Goal: Task Accomplishment & Management: Manage account settings

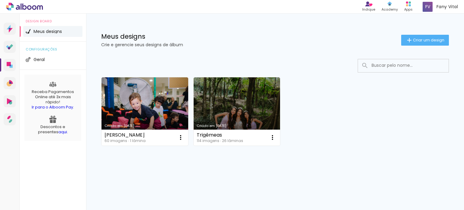
click at [129, 105] on link "Criado em [DATE]" at bounding box center [145, 111] width 87 height 68
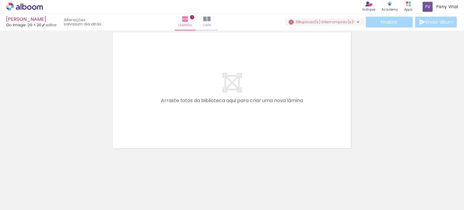
scroll to position [0, 366]
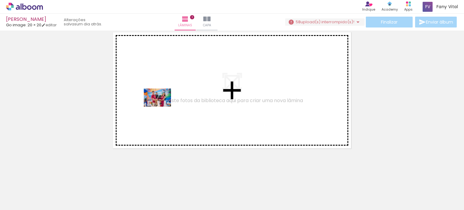
drag, startPoint x: 105, startPoint y: 197, endPoint x: 162, endPoint y: 106, distance: 106.9
click at [162, 106] on quentale-workspace at bounding box center [232, 105] width 464 height 210
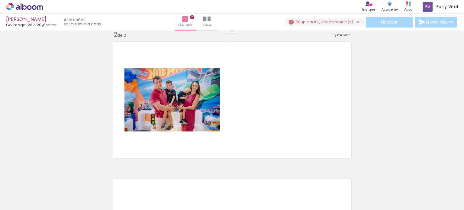
scroll to position [145, 0]
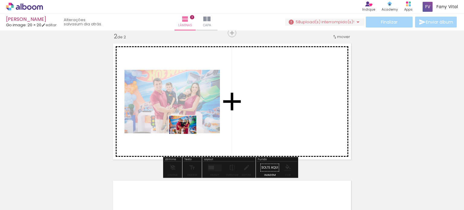
drag, startPoint x: 173, startPoint y: 190, endPoint x: 206, endPoint y: 147, distance: 53.4
click at [203, 123] on quentale-workspace at bounding box center [232, 105] width 464 height 210
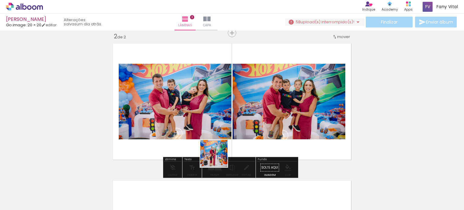
drag, startPoint x: 208, startPoint y: 191, endPoint x: 225, endPoint y: 139, distance: 54.7
click at [225, 139] on quentale-workspace at bounding box center [232, 105] width 464 height 210
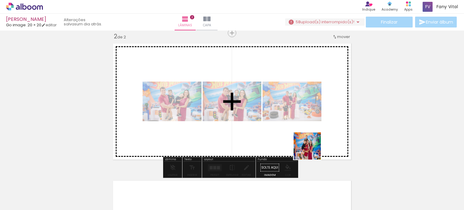
drag, startPoint x: 314, startPoint y: 190, endPoint x: 311, endPoint y: 149, distance: 40.6
click at [311, 148] on quentale-workspace at bounding box center [232, 105] width 464 height 210
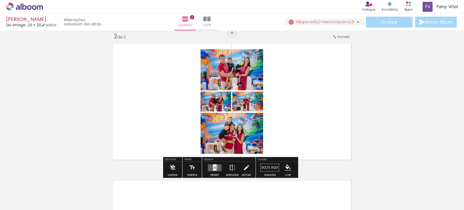
click at [214, 167] on quentale-layouter at bounding box center [215, 167] width 14 height 7
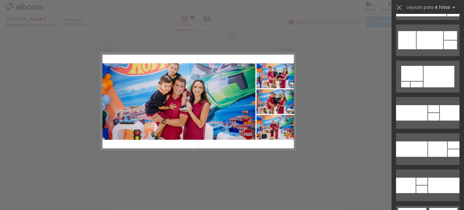
scroll to position [2811, 0]
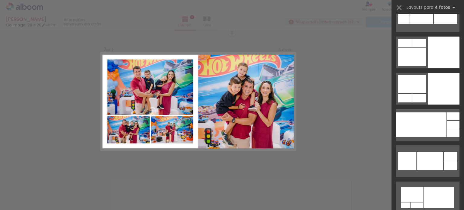
click at [435, 87] on div at bounding box center [444, 89] width 32 height 32
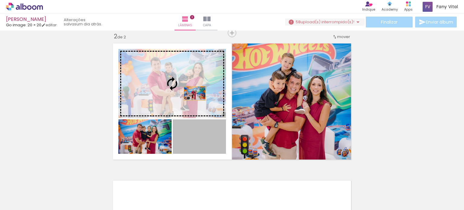
drag, startPoint x: 204, startPoint y: 144, endPoint x: 191, endPoint y: 92, distance: 54.4
click at [0, 0] on slot at bounding box center [0, 0] width 0 height 0
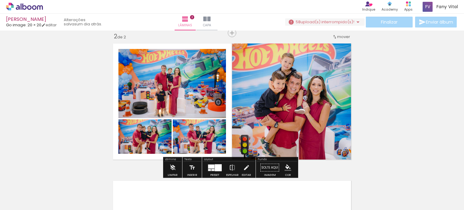
click at [371, 101] on div "Inserir lâmina 1 de 2 Inserir lâmina 2 de 2" at bounding box center [232, 94] width 464 height 412
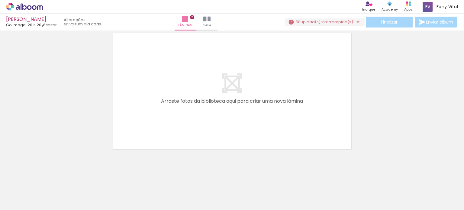
scroll to position [293, 0]
drag, startPoint x: 138, startPoint y: 187, endPoint x: 144, endPoint y: 124, distance: 63.8
click at [142, 121] on quentale-workspace at bounding box center [232, 105] width 464 height 210
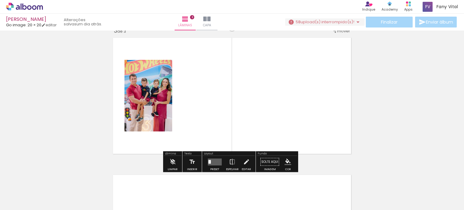
scroll to position [282, 0]
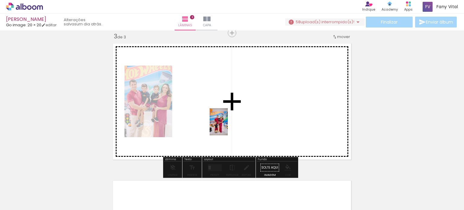
drag, startPoint x: 245, startPoint y: 194, endPoint x: 228, endPoint y: 126, distance: 70.1
click at [228, 126] on quentale-workspace at bounding box center [232, 105] width 464 height 210
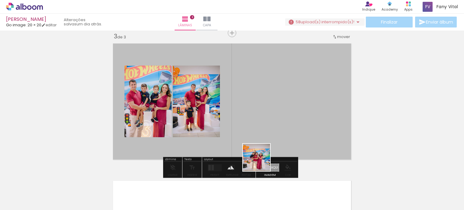
drag, startPoint x: 266, startPoint y: 181, endPoint x: 257, endPoint y: 121, distance: 61.4
click at [253, 113] on quentale-workspace at bounding box center [232, 105] width 464 height 210
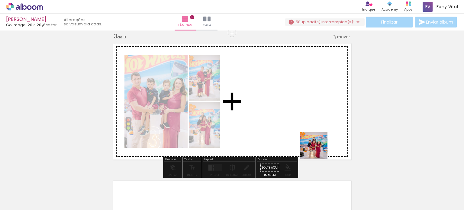
drag, startPoint x: 340, startPoint y: 193, endPoint x: 300, endPoint y: 124, distance: 79.5
click at [300, 124] on quentale-workspace at bounding box center [232, 105] width 464 height 210
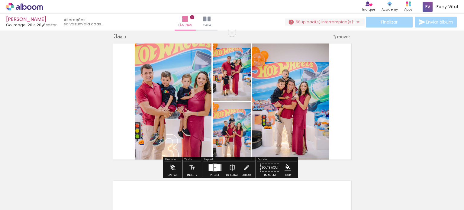
click at [213, 167] on quentale-layouter at bounding box center [215, 167] width 14 height 7
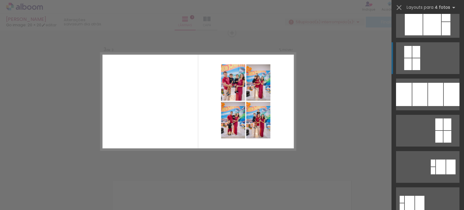
scroll to position [30, 0]
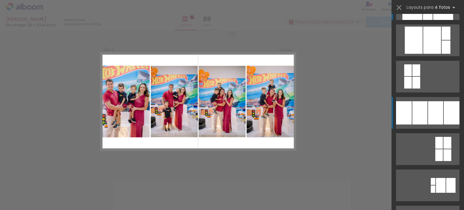
click at [436, 105] on div at bounding box center [435, 112] width 15 height 23
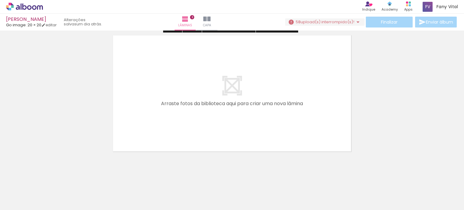
scroll to position [430, 0]
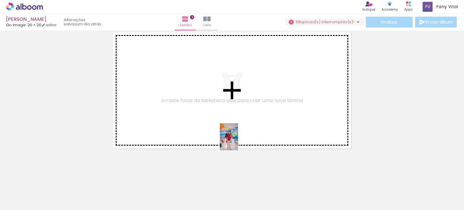
drag, startPoint x: 370, startPoint y: 192, endPoint x: 237, endPoint y: 136, distance: 144.3
click at [237, 137] on quentale-workspace at bounding box center [232, 105] width 464 height 210
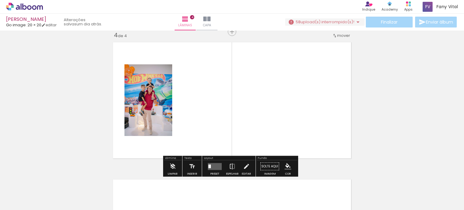
scroll to position [419, 0]
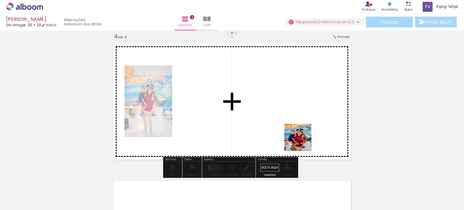
drag, startPoint x: 413, startPoint y: 197, endPoint x: 273, endPoint y: 115, distance: 161.7
click at [273, 115] on quentale-workspace at bounding box center [232, 105] width 464 height 210
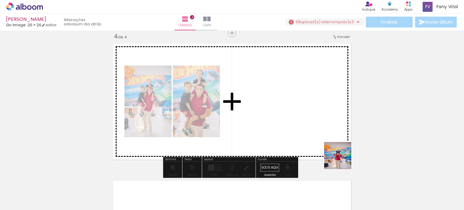
drag, startPoint x: 436, startPoint y: 187, endPoint x: 293, endPoint y: 118, distance: 159.2
click at [293, 118] on quentale-workspace at bounding box center [232, 105] width 464 height 210
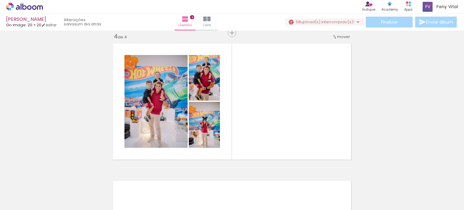
scroll to position [0, 611]
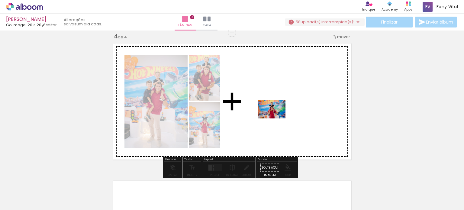
drag, startPoint x: 237, startPoint y: 194, endPoint x: 277, endPoint y: 118, distance: 86.7
click at [277, 118] on quentale-workspace at bounding box center [232, 105] width 464 height 210
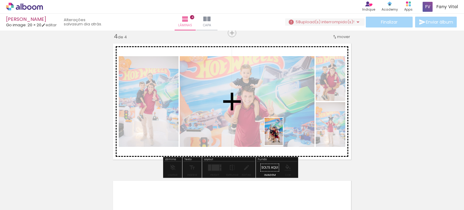
drag, startPoint x: 296, startPoint y: 193, endPoint x: 295, endPoint y: 142, distance: 50.5
click at [283, 135] on quentale-workspace at bounding box center [232, 105] width 464 height 210
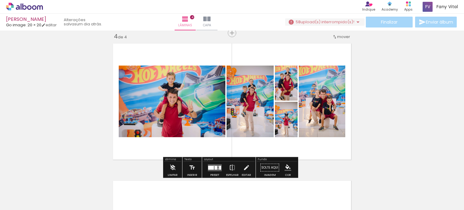
click at [213, 165] on quentale-layouter at bounding box center [215, 167] width 14 height 7
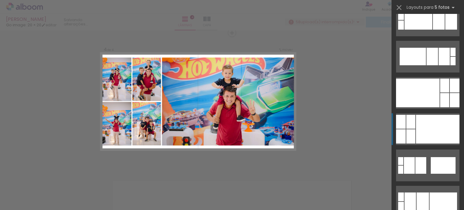
scroll to position [1148, 0]
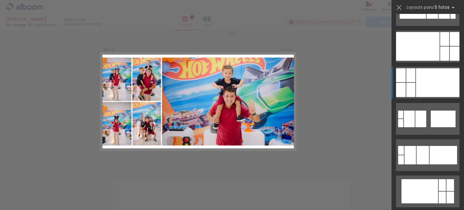
click at [435, 76] on div at bounding box center [438, 82] width 44 height 29
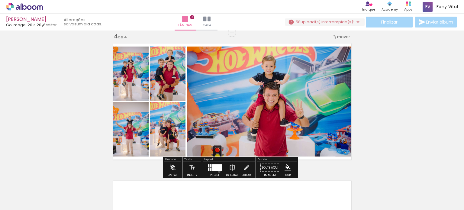
click at [218, 171] on div at bounding box center [215, 168] width 16 height 12
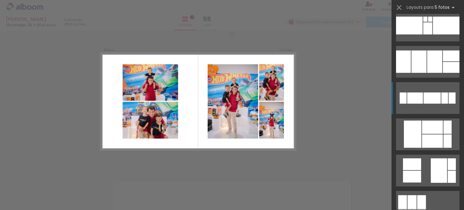
scroll to position [2587, 0]
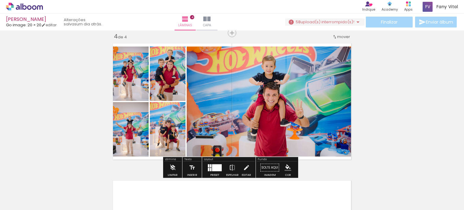
click at [218, 166] on div at bounding box center [217, 167] width 10 height 7
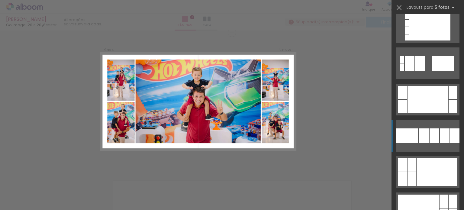
scroll to position [695, 0]
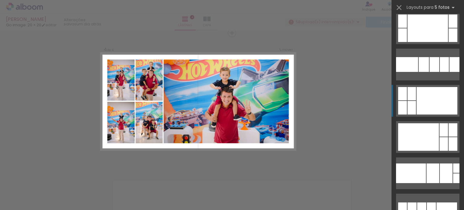
click at [438, 110] on div at bounding box center [437, 101] width 41 height 28
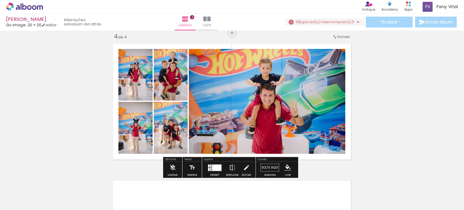
click at [168, 129] on paper-item at bounding box center [173, 127] width 11 height 4
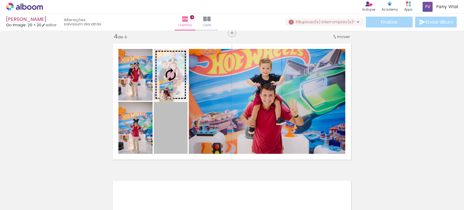
drag, startPoint x: 161, startPoint y: 133, endPoint x: 164, endPoint y: 79, distance: 54.5
click at [0, 0] on slot at bounding box center [0, 0] width 0 height 0
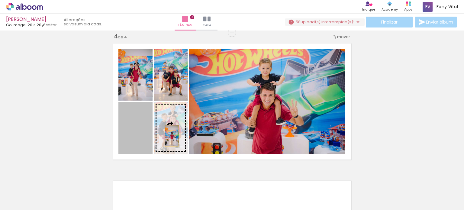
drag, startPoint x: 137, startPoint y: 142, endPoint x: 173, endPoint y: 135, distance: 36.3
click at [0, 0] on slot at bounding box center [0, 0] width 0 height 0
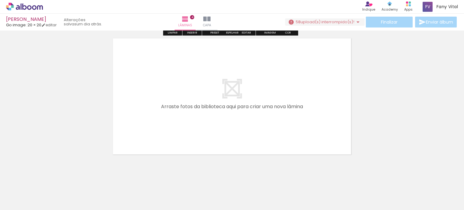
scroll to position [568, 0]
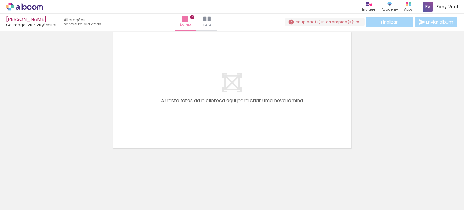
click at [335, 197] on div at bounding box center [329, 190] width 30 height 20
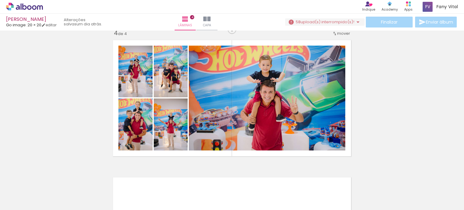
scroll to position [416, 0]
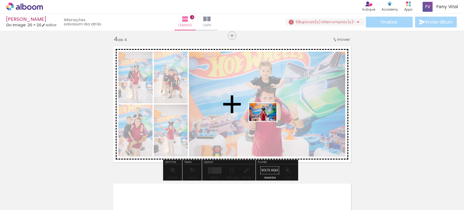
drag, startPoint x: 267, startPoint y: 194, endPoint x: 286, endPoint y: 150, distance: 47.7
click at [267, 121] on quentale-workspace at bounding box center [232, 105] width 464 height 210
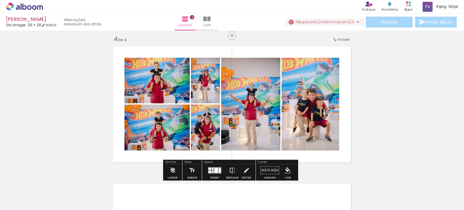
drag, startPoint x: 215, startPoint y: 170, endPoint x: 191, endPoint y: 164, distance: 24.9
click at [215, 170] on div at bounding box center [216, 169] width 4 height 5
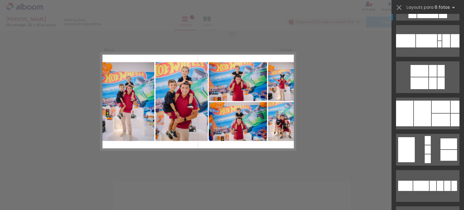
scroll to position [212, 0]
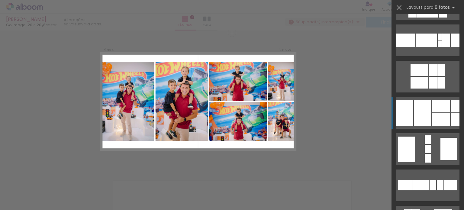
click at [434, 116] on div at bounding box center [441, 119] width 18 height 13
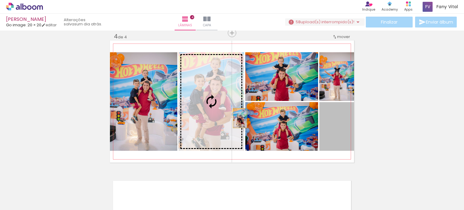
drag, startPoint x: 337, startPoint y: 132, endPoint x: 218, endPoint y: 107, distance: 121.6
click at [0, 0] on slot at bounding box center [0, 0] width 0 height 0
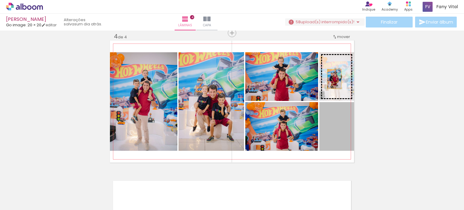
drag, startPoint x: 338, startPoint y: 133, endPoint x: 332, endPoint y: 78, distance: 55.6
click at [0, 0] on slot at bounding box center [0, 0] width 0 height 0
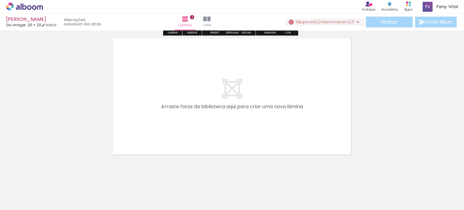
scroll to position [568, 0]
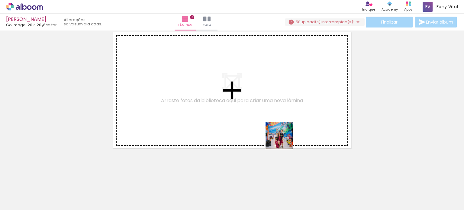
drag, startPoint x: 330, startPoint y: 191, endPoint x: 277, endPoint y: 120, distance: 88.2
click at [277, 120] on quentale-workspace at bounding box center [232, 105] width 464 height 210
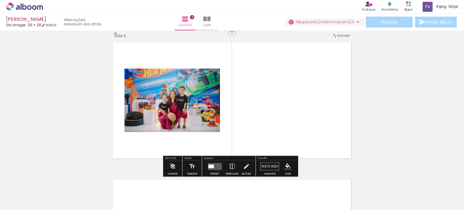
scroll to position [556, 0]
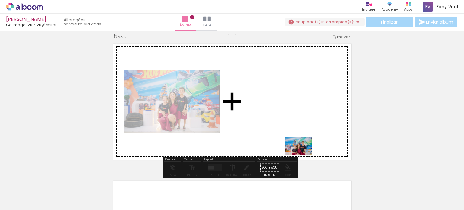
drag, startPoint x: 371, startPoint y: 197, endPoint x: 316, endPoint y: 162, distance: 66.1
click at [295, 125] on quentale-workspace at bounding box center [232, 105] width 464 height 210
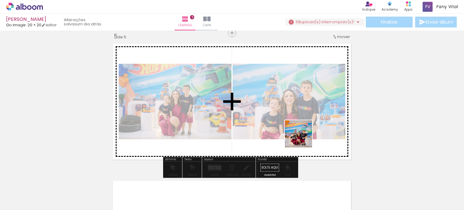
drag, startPoint x: 400, startPoint y: 189, endPoint x: 289, endPoint y: 122, distance: 130.4
click at [284, 114] on quentale-workspace at bounding box center [232, 105] width 464 height 210
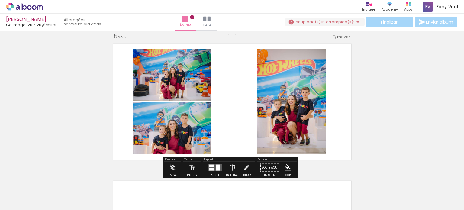
scroll to position [0, 830]
click at [211, 167] on div at bounding box center [211, 165] width 5 height 3
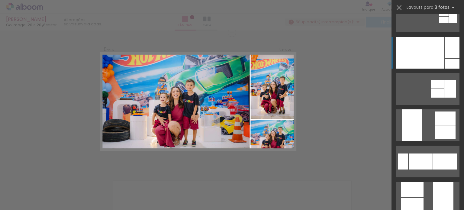
scroll to position [91, 0]
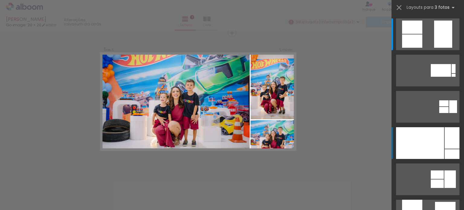
click at [425, 145] on div at bounding box center [420, 143] width 48 height 32
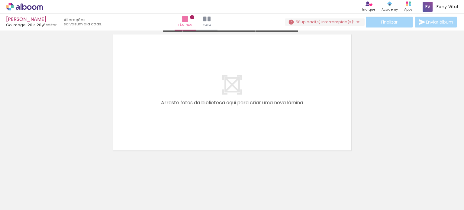
scroll to position [705, 0]
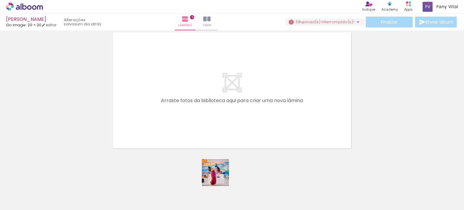
drag, startPoint x: 220, startPoint y: 193, endPoint x: 210, endPoint y: 115, distance: 78.9
click at [210, 102] on quentale-workspace at bounding box center [232, 105] width 464 height 210
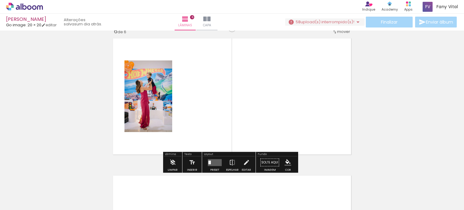
scroll to position [694, 0]
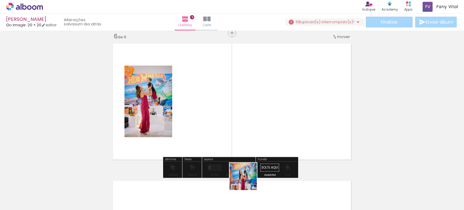
drag, startPoint x: 248, startPoint y: 181, endPoint x: 230, endPoint y: 80, distance: 102.3
click at [230, 80] on quentale-workspace at bounding box center [232, 105] width 464 height 210
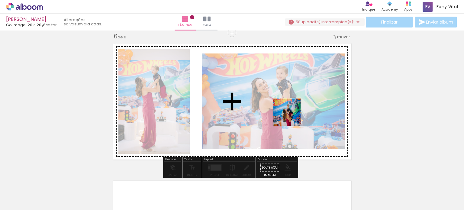
drag, startPoint x: 288, startPoint y: 194, endPoint x: 301, endPoint y: 144, distance: 52.0
click at [292, 113] on quentale-workspace at bounding box center [232, 105] width 464 height 210
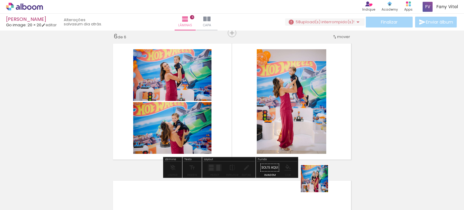
drag, startPoint x: 319, startPoint y: 188, endPoint x: 326, endPoint y: 163, distance: 26.1
click at [311, 123] on quentale-workspace at bounding box center [232, 105] width 464 height 210
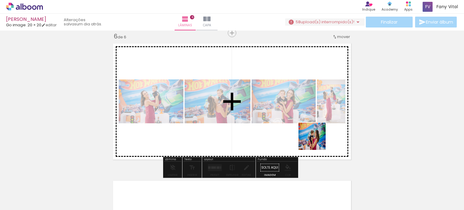
drag, startPoint x: 347, startPoint y: 191, endPoint x: 306, endPoint y: 112, distance: 88.6
click at [306, 112] on quentale-workspace at bounding box center [232, 105] width 464 height 210
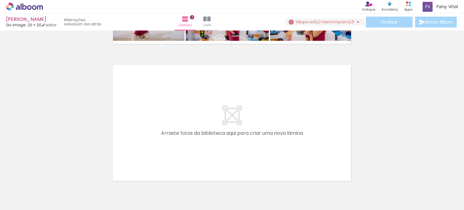
scroll to position [842, 0]
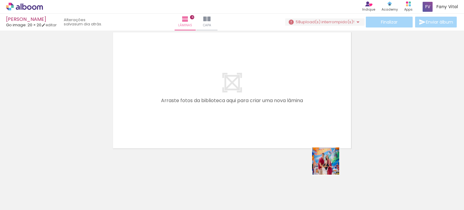
drag, startPoint x: 388, startPoint y: 195, endPoint x: 353, endPoint y: 164, distance: 46.9
click at [296, 134] on quentale-workspace at bounding box center [232, 105] width 464 height 210
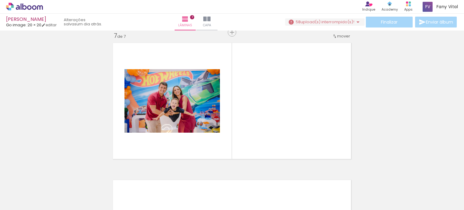
scroll to position [831, 0]
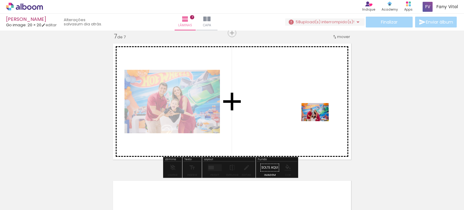
drag, startPoint x: 420, startPoint y: 191, endPoint x: 308, endPoint y: 113, distance: 136.3
click at [308, 113] on quentale-workspace at bounding box center [232, 105] width 464 height 210
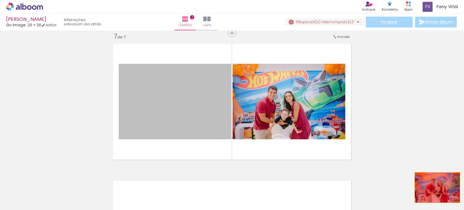
drag, startPoint x: 206, startPoint y: 118, endPoint x: 435, endPoint y: 188, distance: 239.0
click at [435, 188] on quentale-workspace at bounding box center [232, 105] width 464 height 210
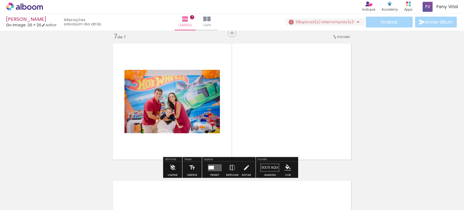
click at [213, 167] on quentale-layouter at bounding box center [215, 167] width 14 height 7
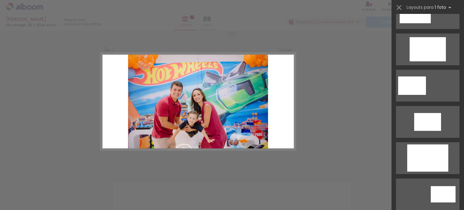
scroll to position [272, 0]
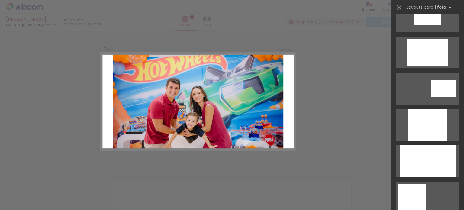
click at [426, 147] on div at bounding box center [428, 161] width 56 height 32
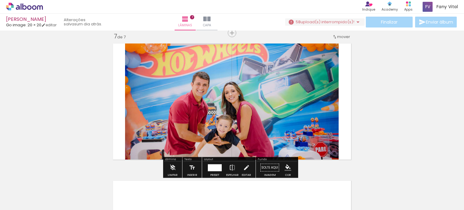
click at [274, 121] on quentale-photo at bounding box center [232, 101] width 214 height 122
click at [271, 119] on quentale-photo at bounding box center [232, 101] width 214 height 122
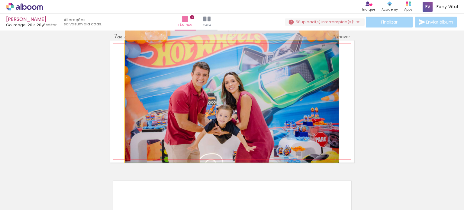
drag, startPoint x: 271, startPoint y: 119, endPoint x: 274, endPoint y: 105, distance: 14.5
drag, startPoint x: 286, startPoint y: 110, endPoint x: 293, endPoint y: 109, distance: 6.7
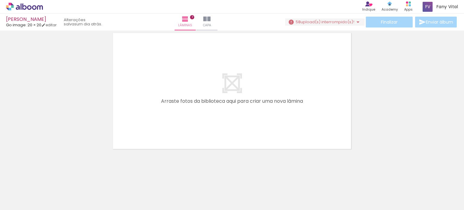
scroll to position [979, 0]
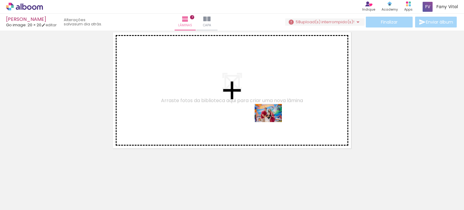
drag, startPoint x: 377, startPoint y: 192, endPoint x: 271, endPoint y: 117, distance: 130.1
click at [271, 117] on quentale-workspace at bounding box center [232, 105] width 464 height 210
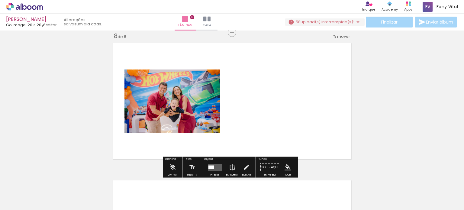
scroll to position [968, 0]
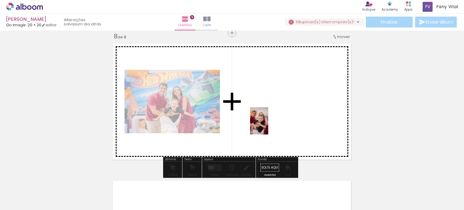
drag, startPoint x: 455, startPoint y: 196, endPoint x: 267, endPoint y: 127, distance: 200.1
click at [266, 123] on quentale-workspace at bounding box center [232, 105] width 464 height 210
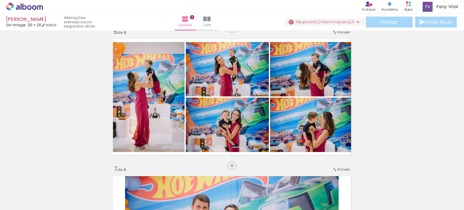
scroll to position [696, 0]
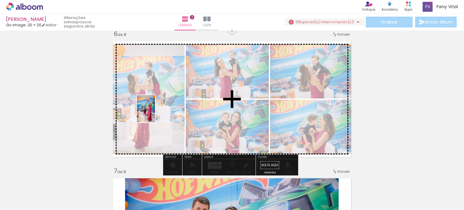
drag, startPoint x: 154, startPoint y: 196, endPoint x: 155, endPoint y: 113, distance: 82.5
click at [155, 113] on quentale-workspace at bounding box center [232, 105] width 464 height 210
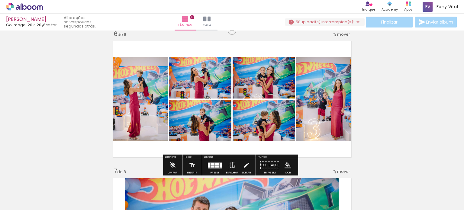
click at [220, 167] on div at bounding box center [221, 165] width 2 height 5
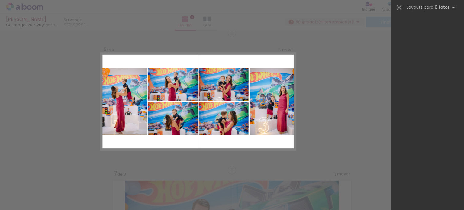
scroll to position [0, 0]
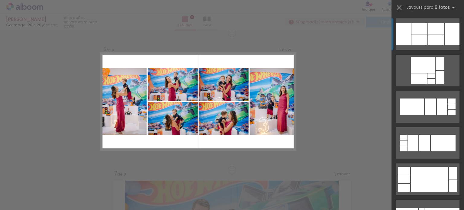
click at [436, 28] on div at bounding box center [436, 28] width 16 height 11
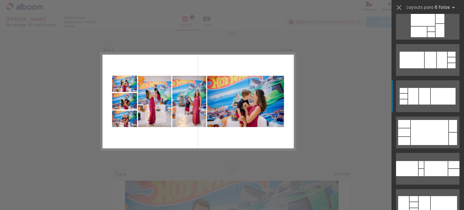
scroll to position [60, 0]
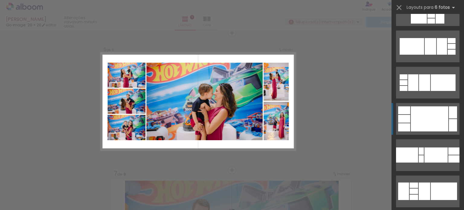
click at [430, 126] on div at bounding box center [429, 118] width 37 height 25
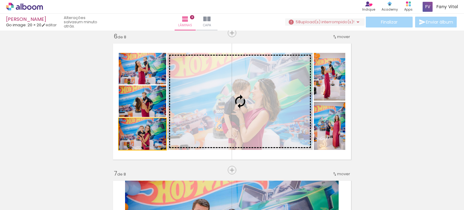
drag, startPoint x: 151, startPoint y: 144, endPoint x: 195, endPoint y: 115, distance: 52.3
click at [0, 0] on slot at bounding box center [0, 0] width 0 height 0
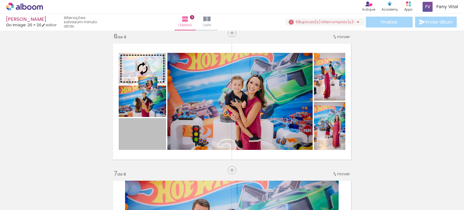
drag, startPoint x: 149, startPoint y: 136, endPoint x: 146, endPoint y: 70, distance: 66.9
click at [0, 0] on slot at bounding box center [0, 0] width 0 height 0
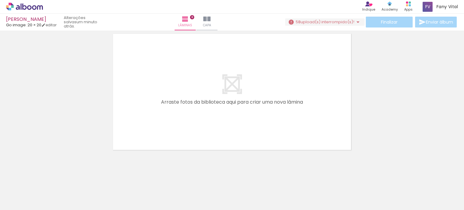
scroll to position [1116, 0]
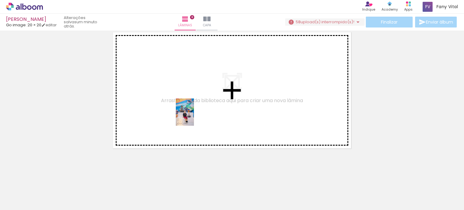
drag, startPoint x: 190, startPoint y: 191, endPoint x: 196, endPoint y: 107, distance: 83.6
click at [196, 107] on quentale-workspace at bounding box center [232, 105] width 464 height 210
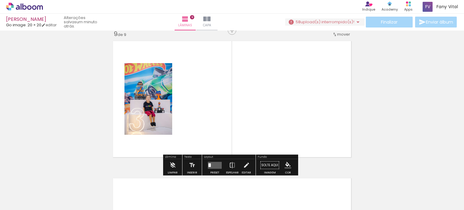
scroll to position [1105, 0]
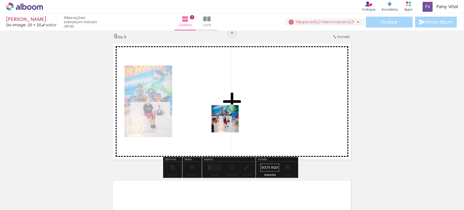
drag, startPoint x: 228, startPoint y: 189, endPoint x: 231, endPoint y: 120, distance: 69.0
click at [231, 120] on quentale-workspace at bounding box center [232, 105] width 464 height 210
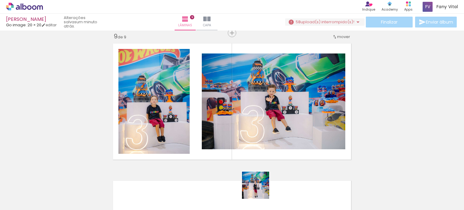
drag, startPoint x: 260, startPoint y: 194, endPoint x: 242, endPoint y: 157, distance: 40.4
click at [239, 145] on quentale-workspace at bounding box center [232, 105] width 464 height 210
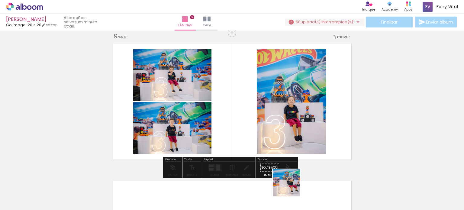
drag, startPoint x: 291, startPoint y: 187, endPoint x: 297, endPoint y: 164, distance: 24.1
click at [271, 128] on quentale-workspace at bounding box center [232, 105] width 464 height 210
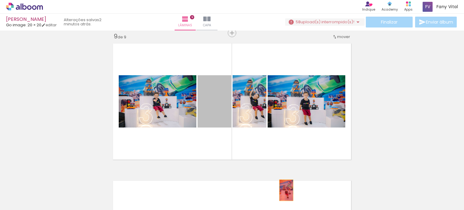
drag, startPoint x: 206, startPoint y: 112, endPoint x: 284, endPoint y: 190, distance: 110.9
click at [284, 190] on quentale-workspace at bounding box center [232, 105] width 464 height 210
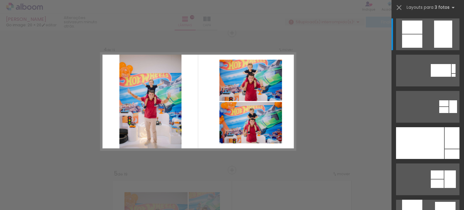
scroll to position [0, 1185]
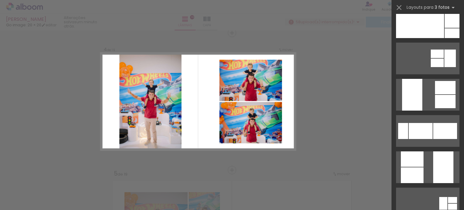
click at [439, 102] on div at bounding box center [445, 101] width 21 height 13
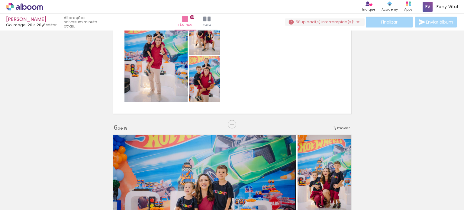
scroll to position [601, 0]
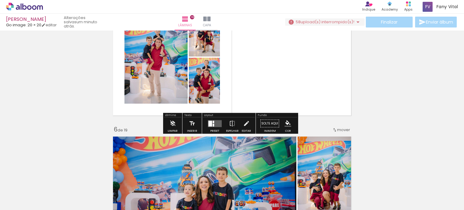
click at [213, 121] on div at bounding box center [214, 122] width 2 height 2
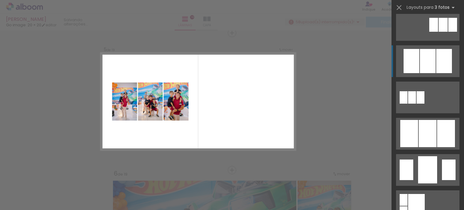
scroll to position [302, 0]
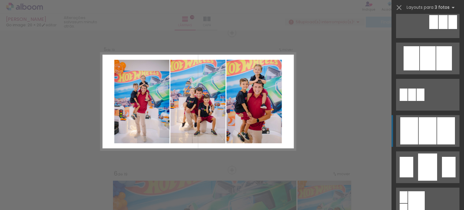
click at [434, 127] on div at bounding box center [428, 130] width 18 height 27
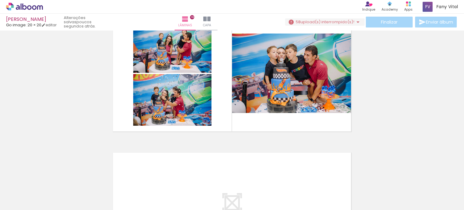
scroll to position [2478, 0]
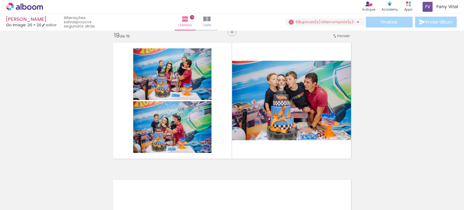
click at [345, 21] on span "upload(s) interrompido(s)!" at bounding box center [328, 22] width 54 height 6
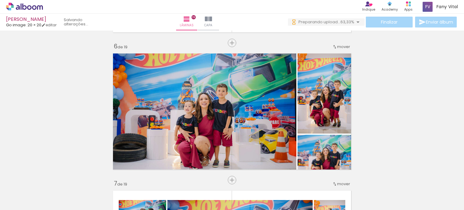
scroll to position [786, 0]
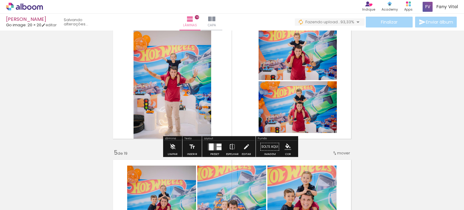
scroll to position [453, 0]
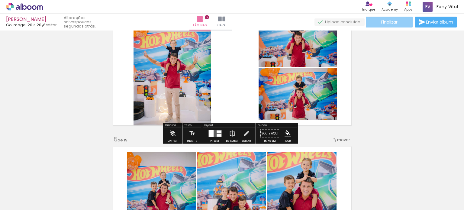
click at [386, 20] on span "Finalizar" at bounding box center [389, 22] width 17 height 4
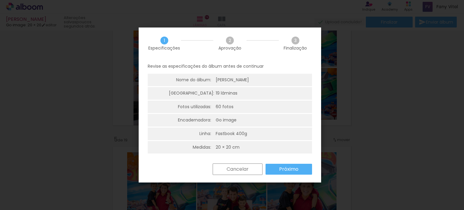
click at [0, 0] on slot "Próximo" at bounding box center [0, 0] width 0 height 0
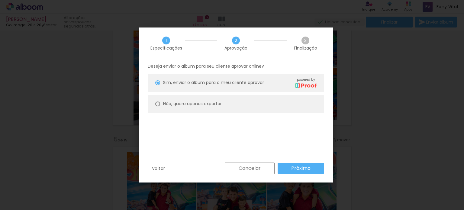
click at [0, 0] on slot "Próximo" at bounding box center [0, 0] width 0 height 0
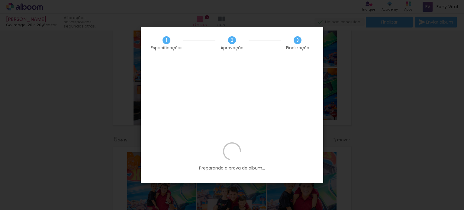
scroll to position [0, 1618]
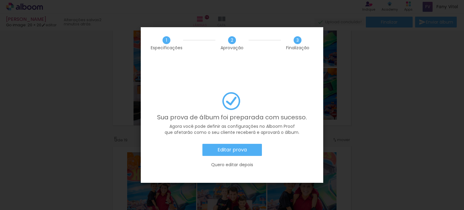
click at [0, 0] on slot "Editar prova" at bounding box center [0, 0] width 0 height 0
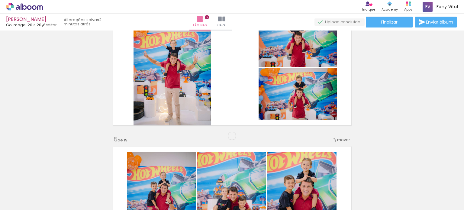
scroll to position [0, 1618]
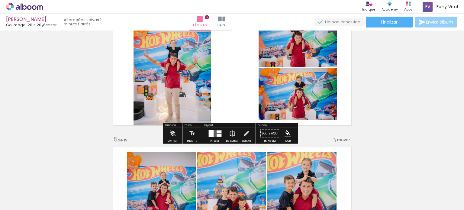
click at [424, 22] on iron-icon at bounding box center [422, 21] width 7 height 7
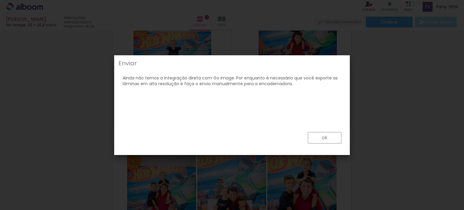
click at [317, 139] on paper-button "ok" at bounding box center [325, 137] width 34 height 11
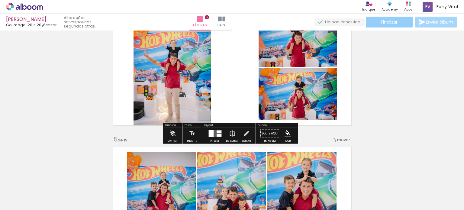
click at [382, 26] on paper-button "Finalizar" at bounding box center [389, 22] width 47 height 11
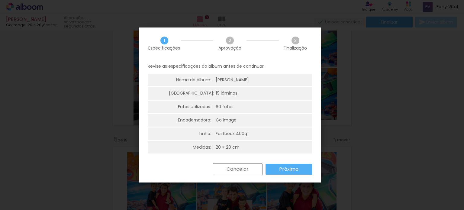
click at [0, 0] on slot "Próximo" at bounding box center [0, 0] width 0 height 0
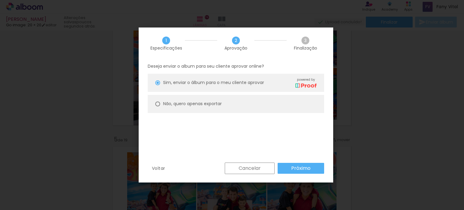
click at [0, 0] on slot "Não, quero apenas exportar" at bounding box center [0, 0] width 0 height 0
type paper-radio-button "on"
click at [0, 0] on slot "Próximo" at bounding box center [0, 0] width 0 height 0
type input "Alta, 300 DPI"
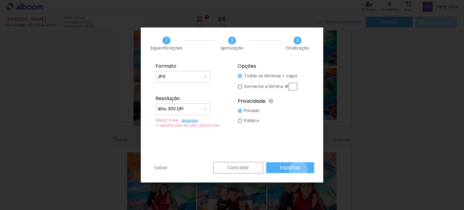
click at [0, 0] on slot "Exportar" at bounding box center [0, 0] width 0 height 0
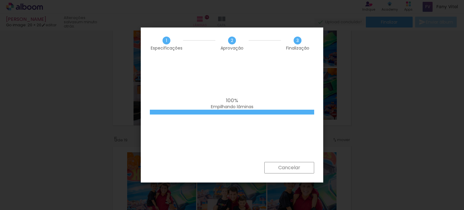
click at [255, 121] on div "100% Empilhando lâminas" at bounding box center [232, 110] width 183 height 103
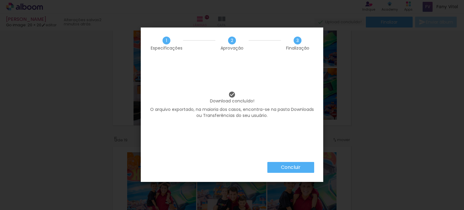
click at [0, 0] on slot "Concluir" at bounding box center [0, 0] width 0 height 0
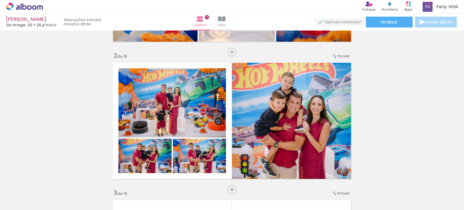
scroll to position [0, 0]
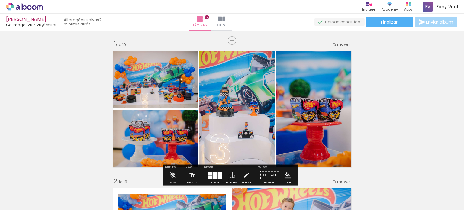
click at [398, 22] on paper-button "Finalizar" at bounding box center [389, 22] width 47 height 11
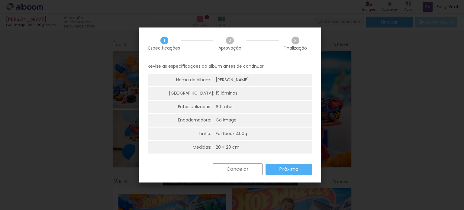
click at [0, 0] on slot "Próximo" at bounding box center [0, 0] width 0 height 0
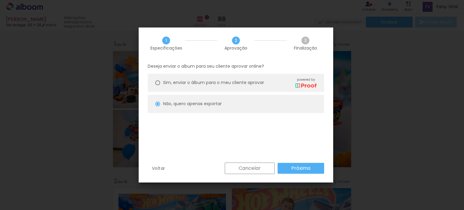
click at [222, 87] on div "Sim, enviar o álbum para o meu cliente aprovar powered by" at bounding box center [240, 82] width 154 height 11
type paper-radio-button "on"
drag, startPoint x: 292, startPoint y: 166, endPoint x: 283, endPoint y: 162, distance: 10.1
click at [0, 0] on slot "Próximo" at bounding box center [0, 0] width 0 height 0
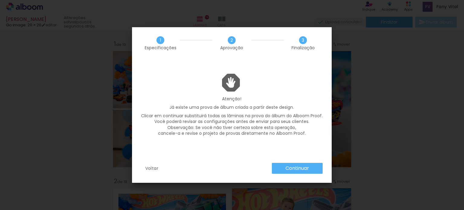
click at [0, 0] on slot "Voltar" at bounding box center [0, 0] width 0 height 0
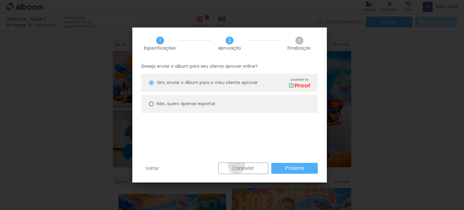
click at [0, 0] on slot "Cancelar" at bounding box center [0, 0] width 0 height 0
